Goal: Information Seeking & Learning: Learn about a topic

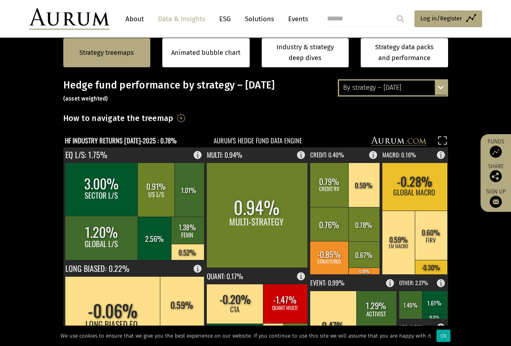
scroll to position [145, 0]
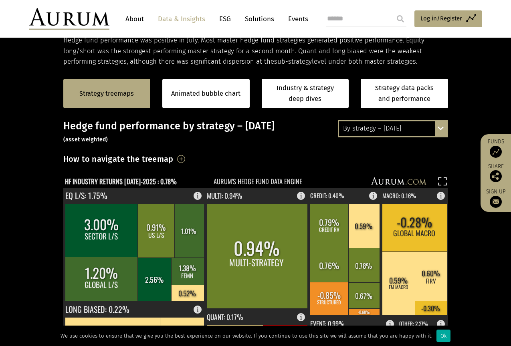
click at [439, 129] on div "By strategy – July 2025 By strategy – July 2025 By strategy – year to date 2016…" at bounding box center [393, 128] width 110 height 17
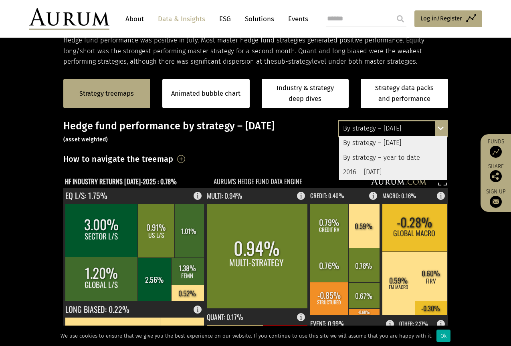
click at [406, 154] on div "By strategy – year to date" at bounding box center [393, 158] width 108 height 14
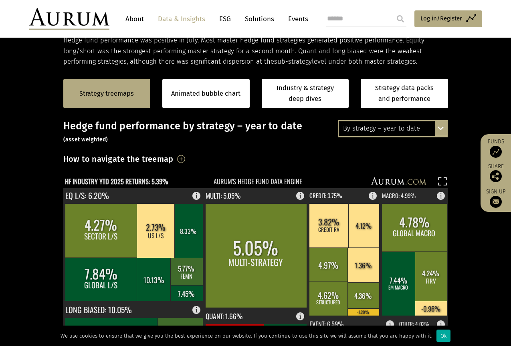
click at [473, 111] on div "Strategy treemaps Animated bubble chart Industry & strategy deep dives Strategy…" at bounding box center [255, 93] width 511 height 53
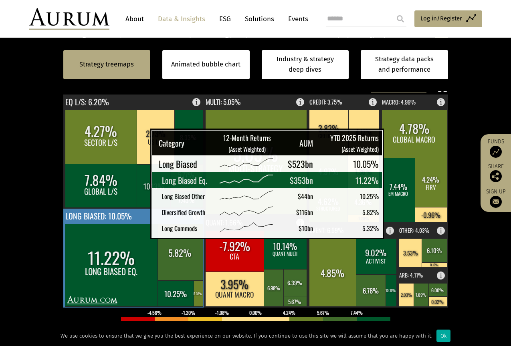
scroll to position [234, 0]
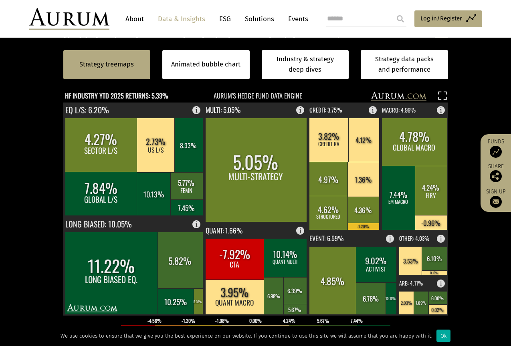
scroll to position [226, 0]
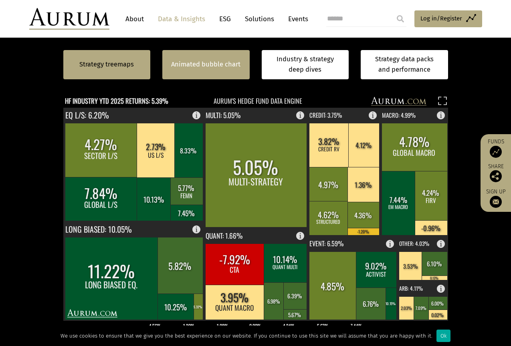
click at [213, 66] on link "Animated bubble chart" at bounding box center [205, 64] width 69 height 10
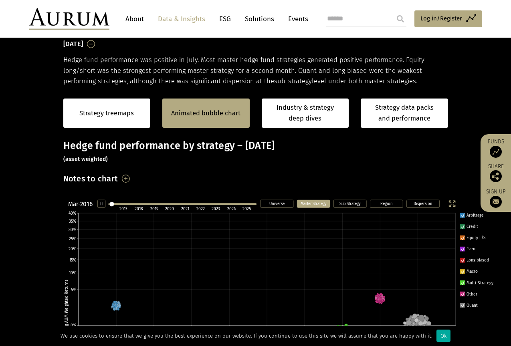
scroll to position [257, 0]
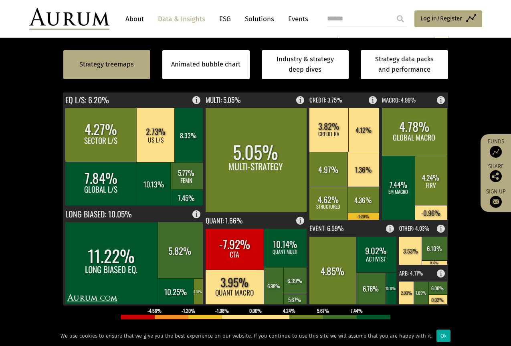
scroll to position [236, 0]
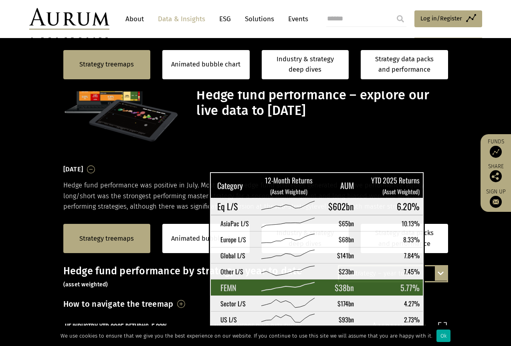
scroll to position [236, 0]
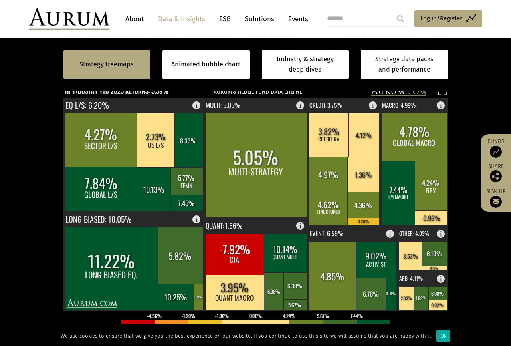
click at [477, 83] on div "Strategy treemaps Animated bubble chart Industry & strategy deep dives Strategy…" at bounding box center [255, 64] width 511 height 53
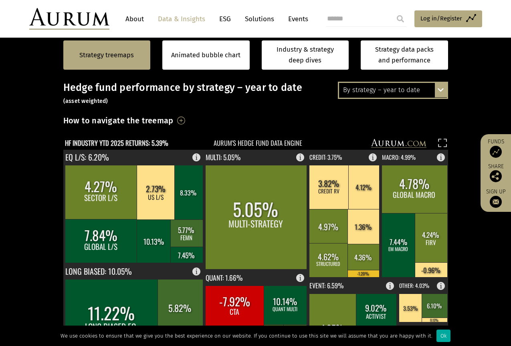
scroll to position [164, 0]
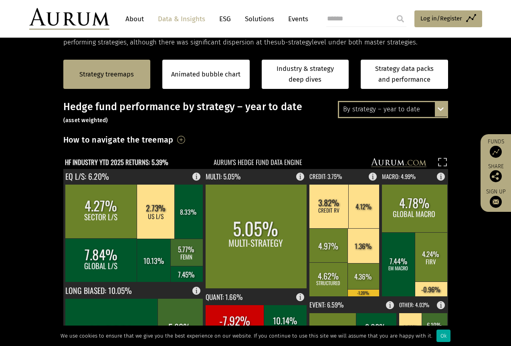
click at [138, 19] on link "About" at bounding box center [134, 19] width 26 height 15
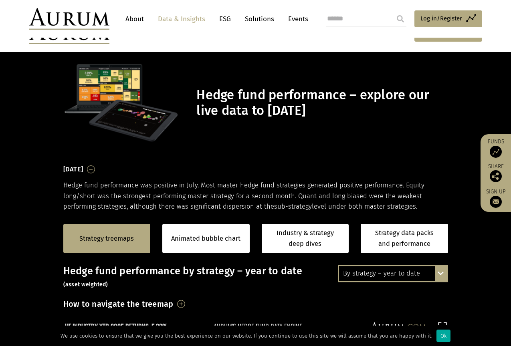
scroll to position [164, 0]
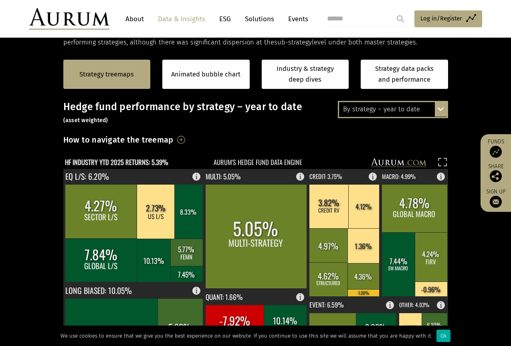
click at [467, 100] on section "Strategy treemaps Animated bubble chart Industry & strategy deep dives Strategy…" at bounding box center [255, 298] width 511 height 501
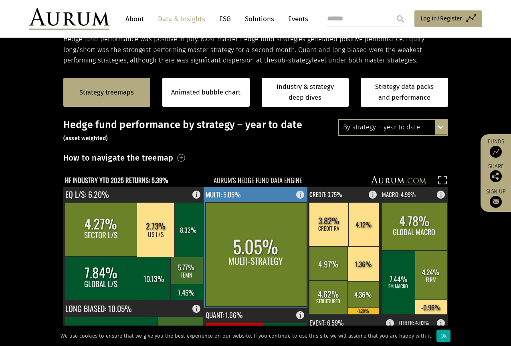
scroll to position [152, 0]
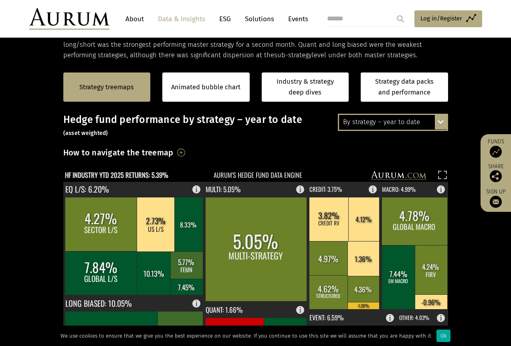
click at [475, 103] on div "Strategy treemaps Animated bubble chart Industry & strategy deep dives Strategy…" at bounding box center [255, 87] width 511 height 53
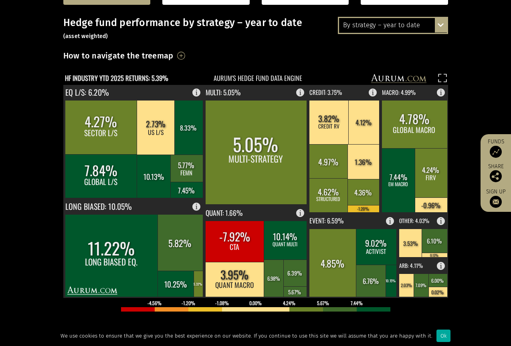
scroll to position [0, 0]
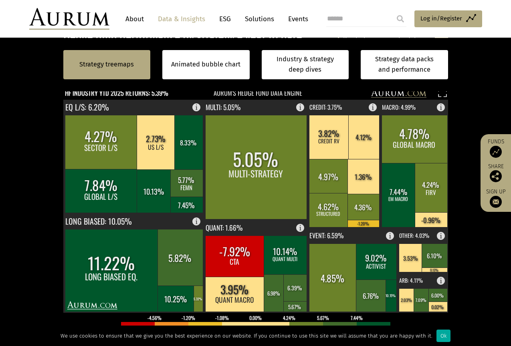
click at [468, 119] on section "Strategy treemaps Animated bubble chart Industry & strategy deep dives Strategy…" at bounding box center [255, 228] width 511 height 501
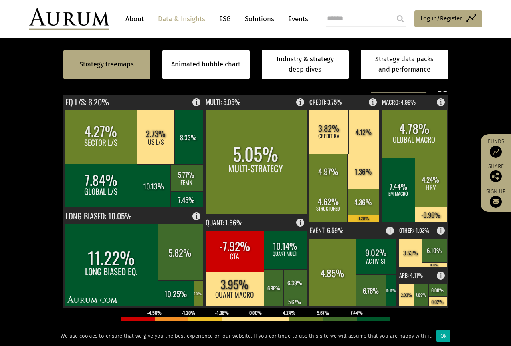
scroll to position [234, 0]
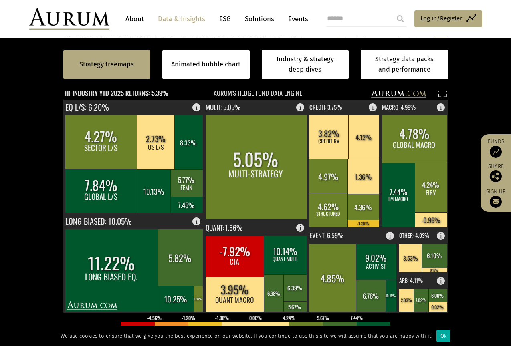
click at [477, 83] on div "Strategy treemaps Animated bubble chart Industry & strategy deep dives Strategy…" at bounding box center [255, 64] width 511 height 53
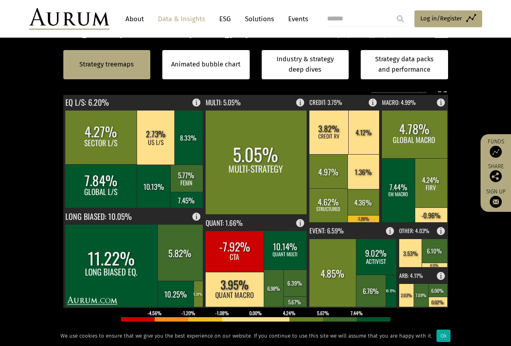
click at [476, 66] on div "Strategy treemaps Animated bubble chart Industry & strategy deep dives Strategy…" at bounding box center [255, 64] width 511 height 53
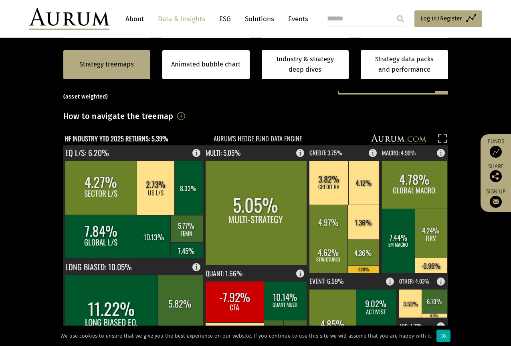
scroll to position [105, 0]
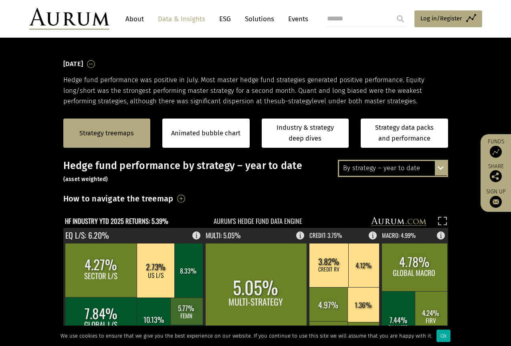
click at [441, 169] on div "By strategy – year to date By strategy – July 2025 By strategy – year to date 2…" at bounding box center [393, 168] width 110 height 17
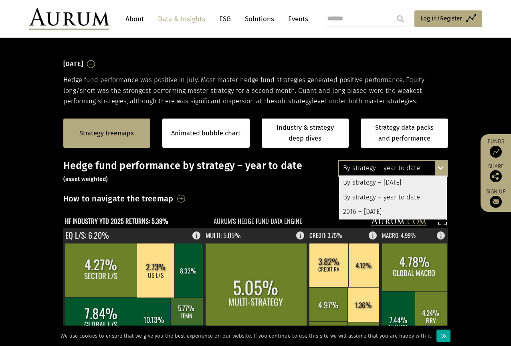
click at [375, 209] on div "2016 – [DATE]" at bounding box center [393, 212] width 108 height 14
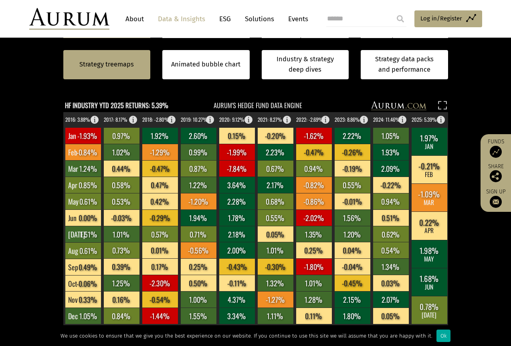
scroll to position [214, 0]
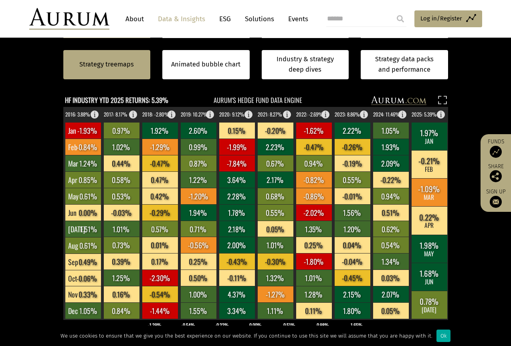
scroll to position [101, 0]
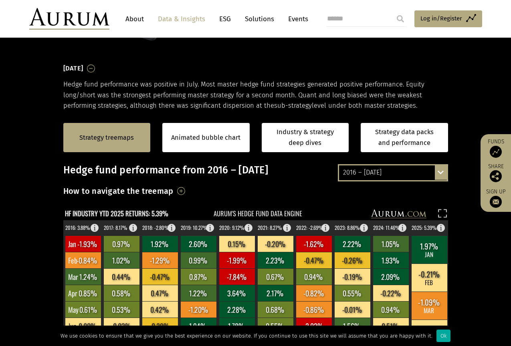
click at [440, 172] on div "2016 – July 2025 By strategy – July 2025 By strategy – year to date 2016 – July…" at bounding box center [393, 172] width 110 height 17
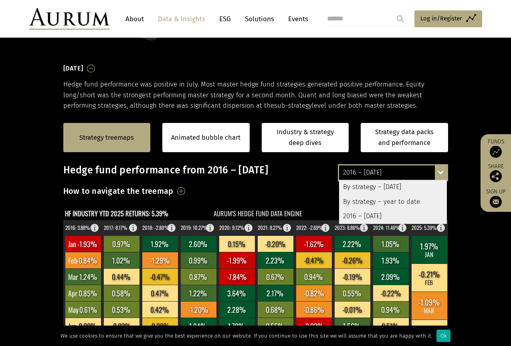
click at [386, 199] on div "By strategy – year to date" at bounding box center [393, 202] width 108 height 14
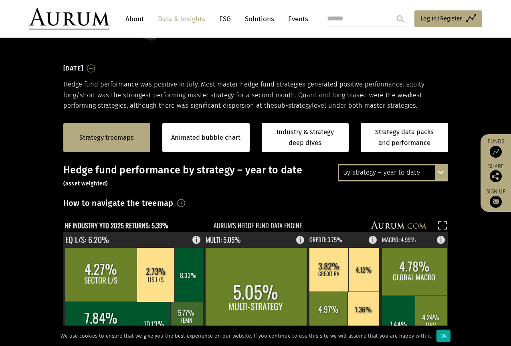
click at [479, 107] on section "July 2025 Hedge fund performance was positive in July. Most master hedge fund s…" at bounding box center [255, 87] width 511 height 49
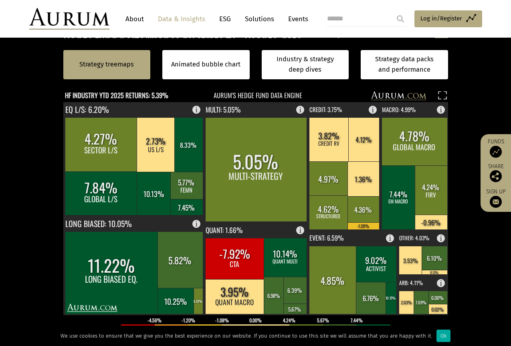
scroll to position [237, 0]
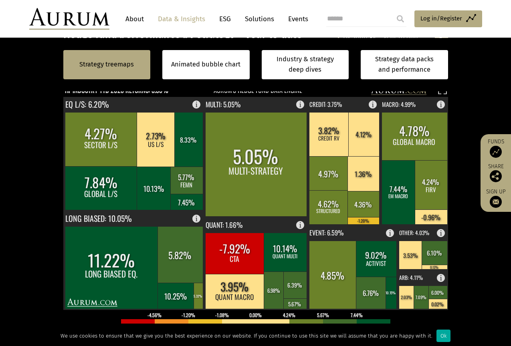
click at [479, 105] on section "Strategy treemaps Animated bubble chart Industry & strategy deep dives Strategy…" at bounding box center [255, 226] width 511 height 501
click at [477, 89] on div "Strategy treemaps Animated bubble chart Industry & strategy deep dives Strategy…" at bounding box center [255, 64] width 511 height 53
click at [473, 87] on div "Strategy treemaps Animated bubble chart Industry & strategy deep dives Strategy…" at bounding box center [255, 64] width 511 height 53
click at [485, 85] on div "Strategy treemaps Animated bubble chart Industry & strategy deep dives Strategy…" at bounding box center [255, 64] width 511 height 53
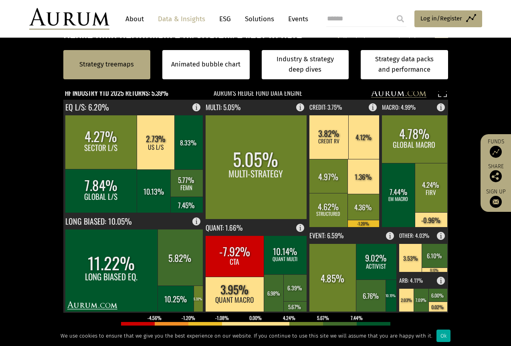
scroll to position [229, 0]
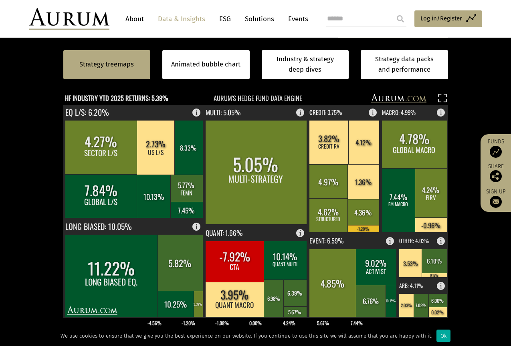
click at [477, 95] on section "Strategy treemaps Animated bubble chart Industry & strategy deep dives Strategy…" at bounding box center [255, 234] width 511 height 501
click at [483, 90] on div "Strategy treemaps Animated bubble chart Industry & strategy deep dives Strategy…" at bounding box center [255, 64] width 511 height 53
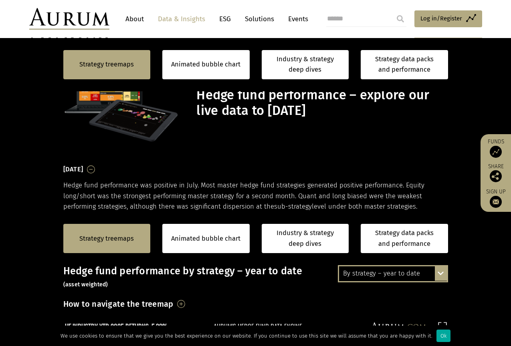
scroll to position [229, 0]
